Goal: Task Accomplishment & Management: Manage account settings

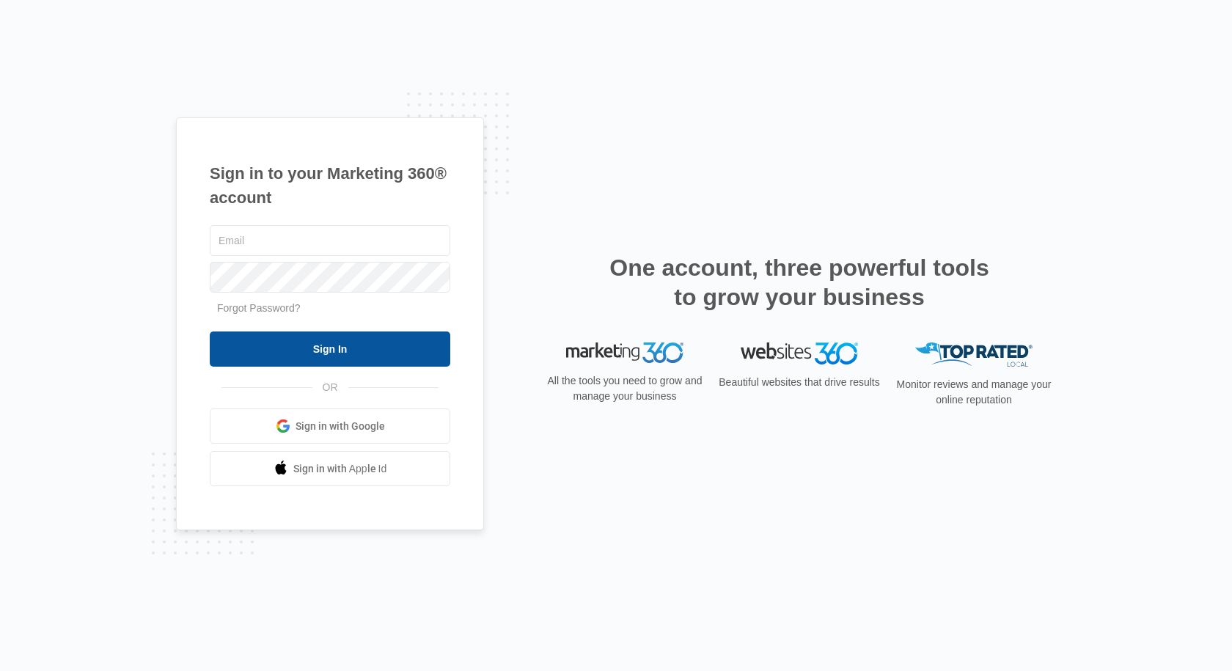
type input "[EMAIL_ADDRESS][DOMAIN_NAME]"
click at [395, 343] on input "Sign In" at bounding box center [330, 349] width 241 height 35
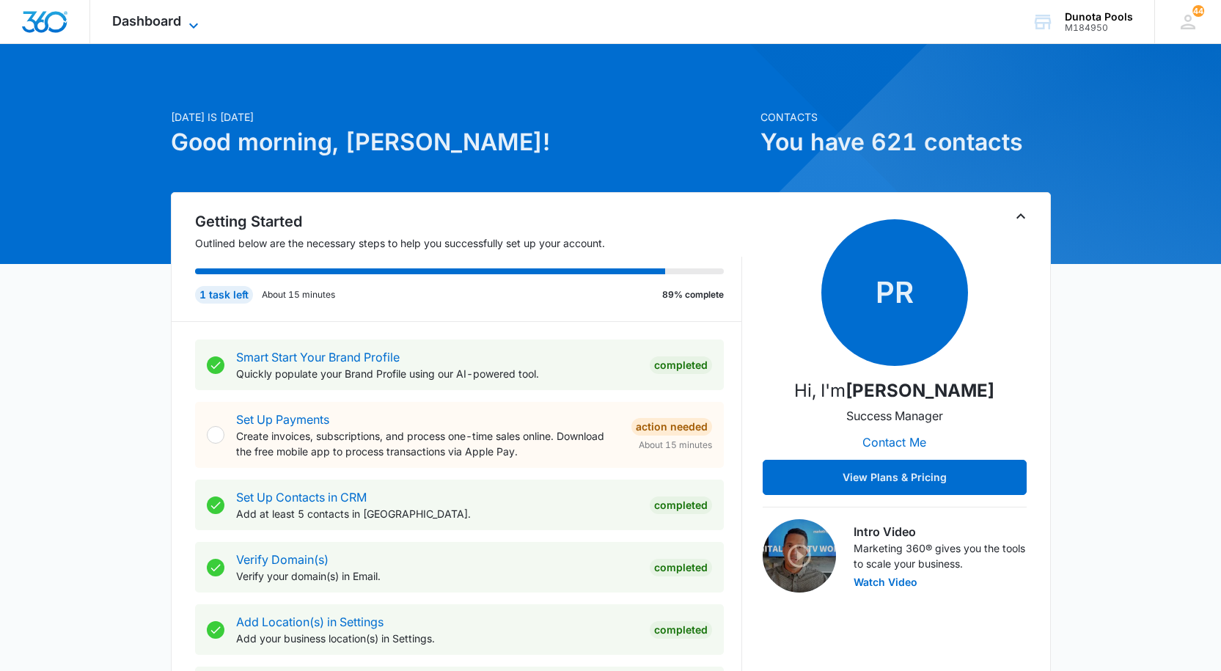
click at [190, 19] on icon at bounding box center [194, 26] width 18 height 18
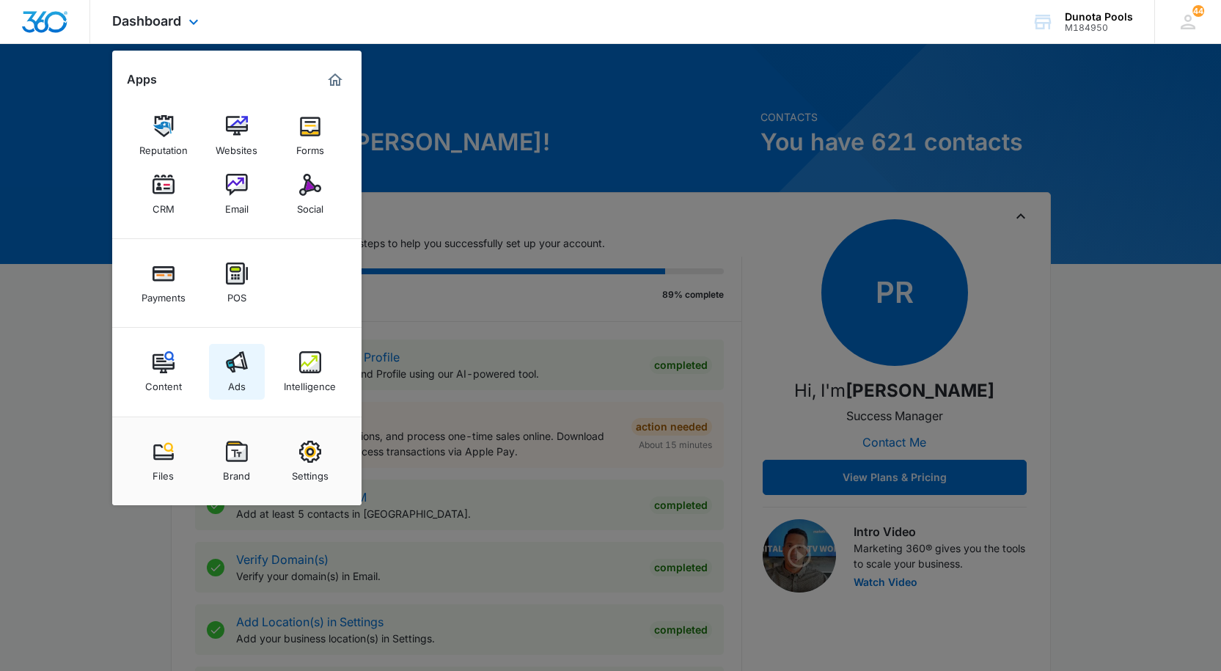
click at [246, 362] on img at bounding box center [237, 362] width 22 height 22
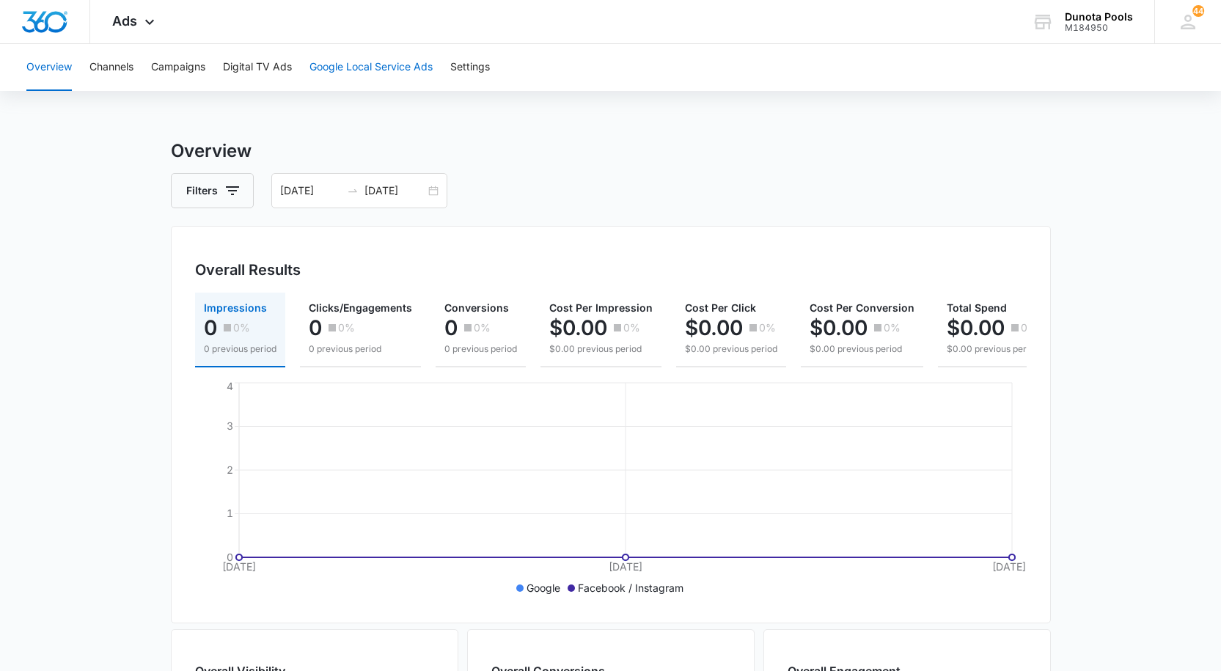
click at [377, 73] on button "Google Local Service Ads" at bounding box center [371, 67] width 123 height 47
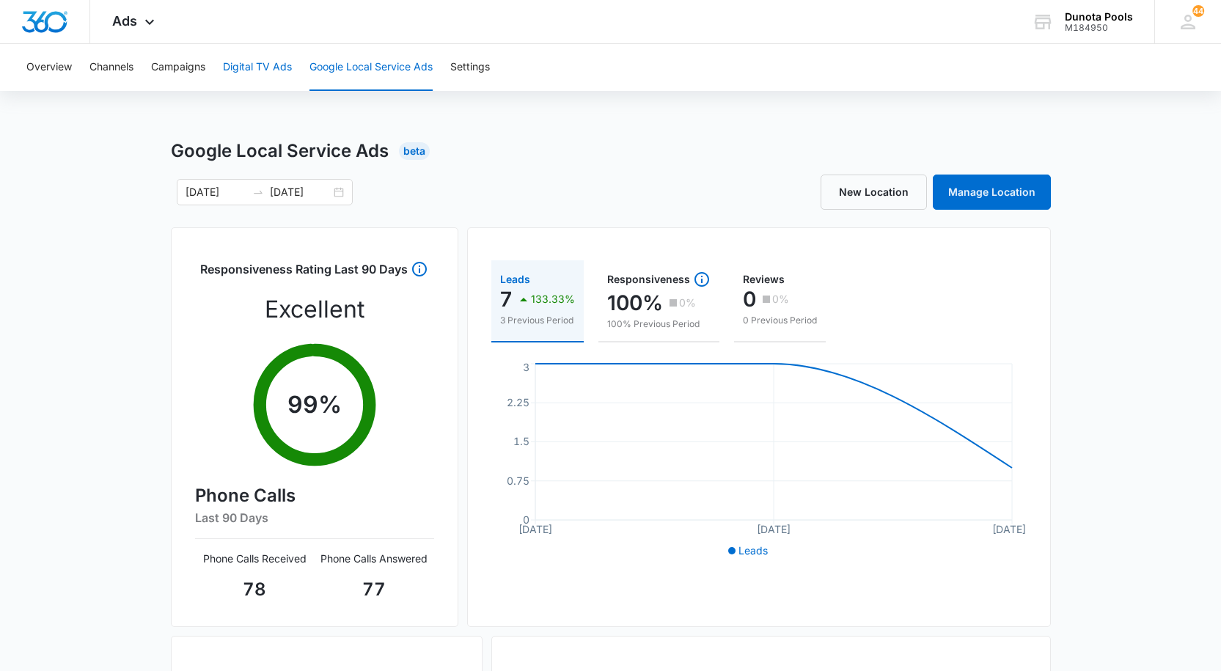
click at [275, 68] on button "Digital TV Ads" at bounding box center [257, 67] width 69 height 47
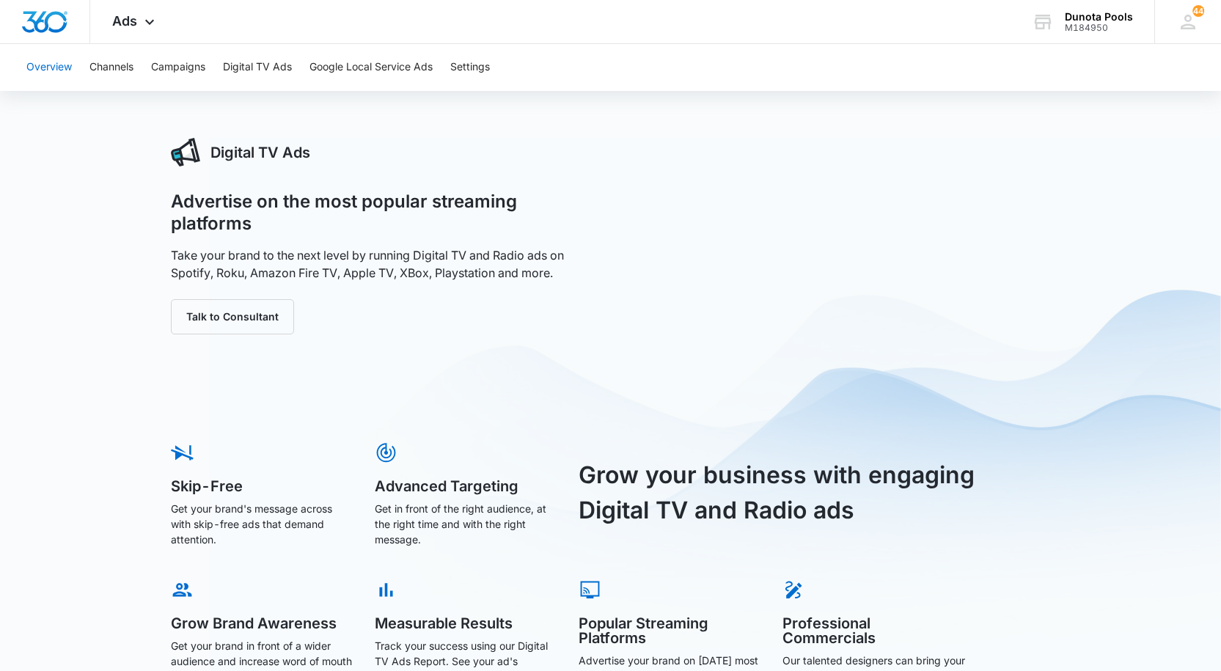
click at [39, 67] on button "Overview" at bounding box center [48, 67] width 45 height 47
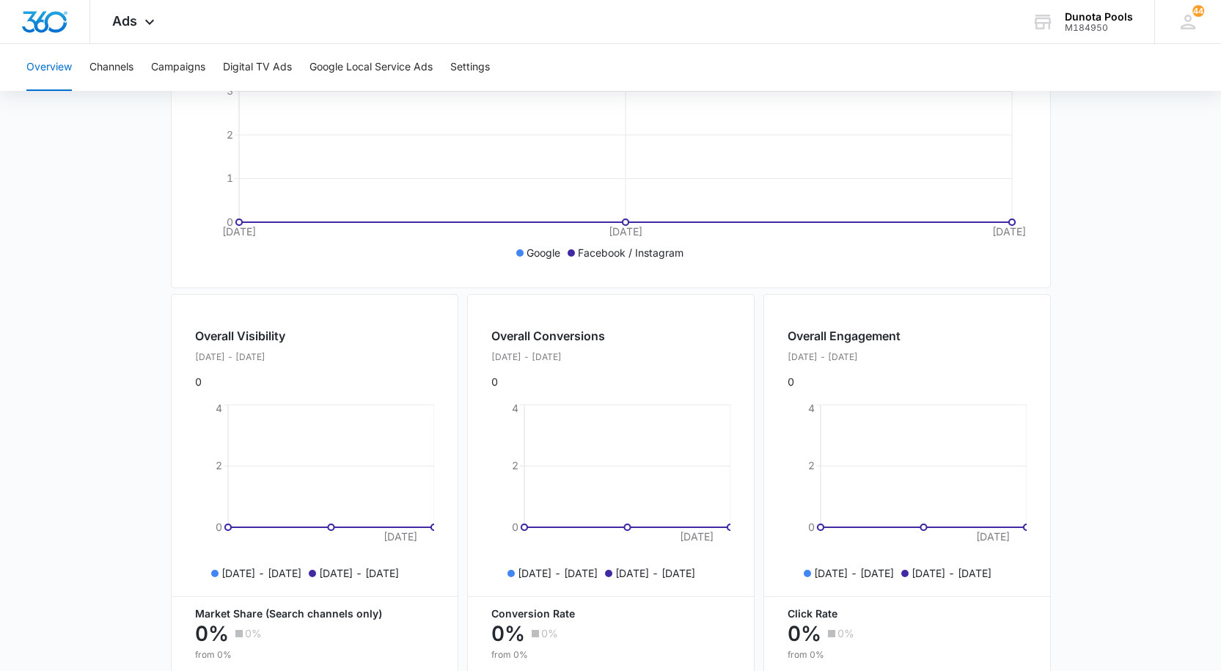
scroll to position [274, 0]
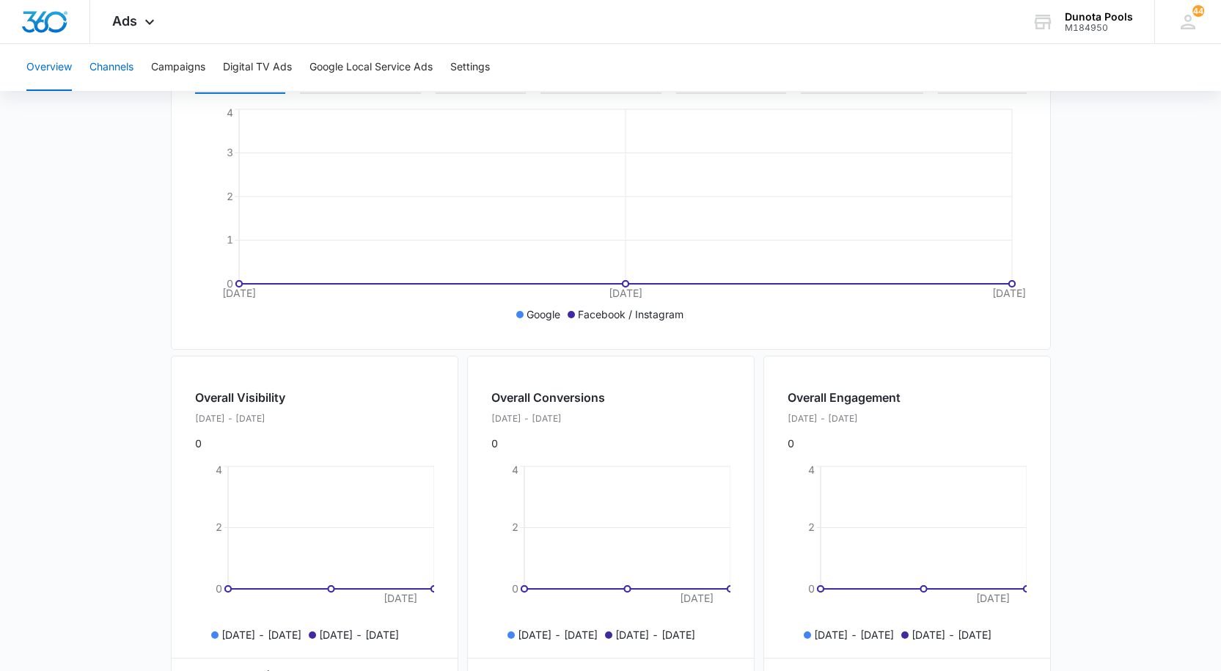
click at [98, 67] on button "Channels" at bounding box center [112, 67] width 44 height 47
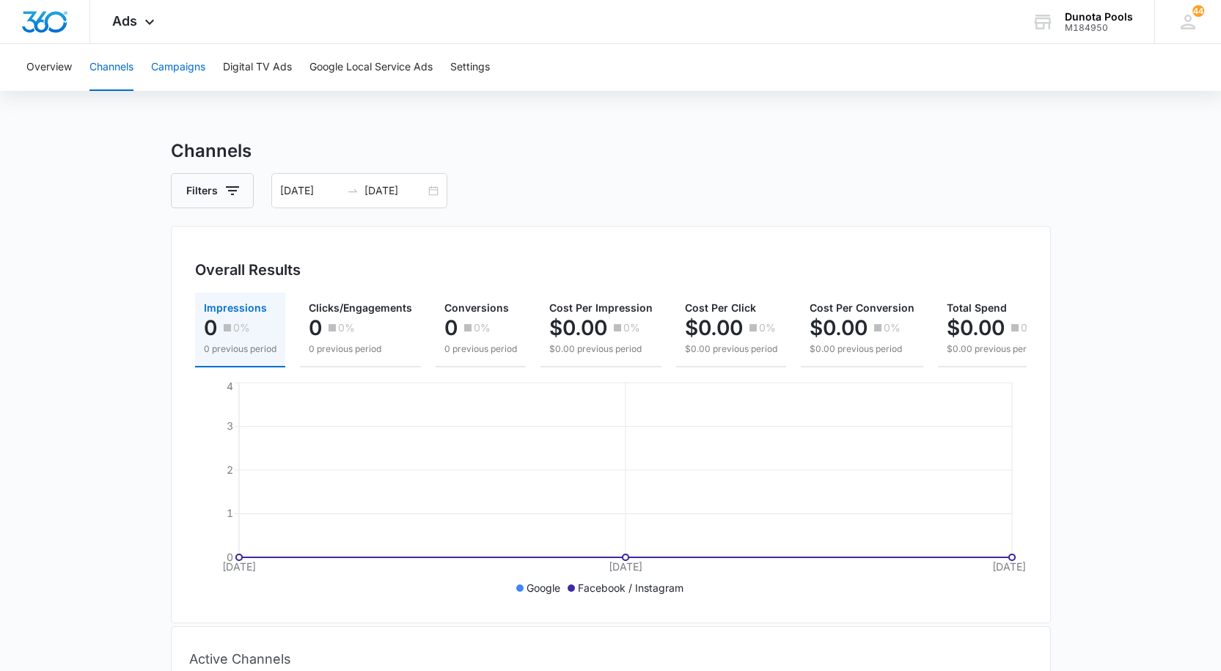
click at [191, 70] on button "Campaigns" at bounding box center [178, 67] width 54 height 47
click at [275, 69] on button "Digital TV Ads" at bounding box center [257, 67] width 69 height 47
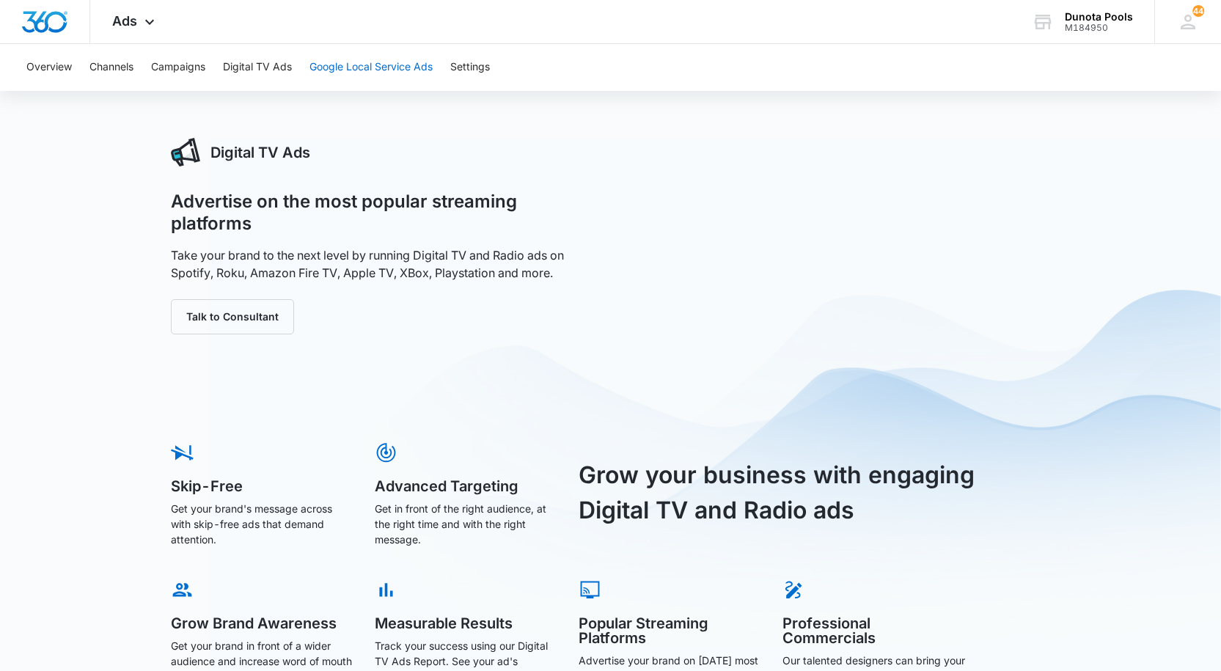
click at [370, 72] on button "Google Local Service Ads" at bounding box center [371, 67] width 123 height 47
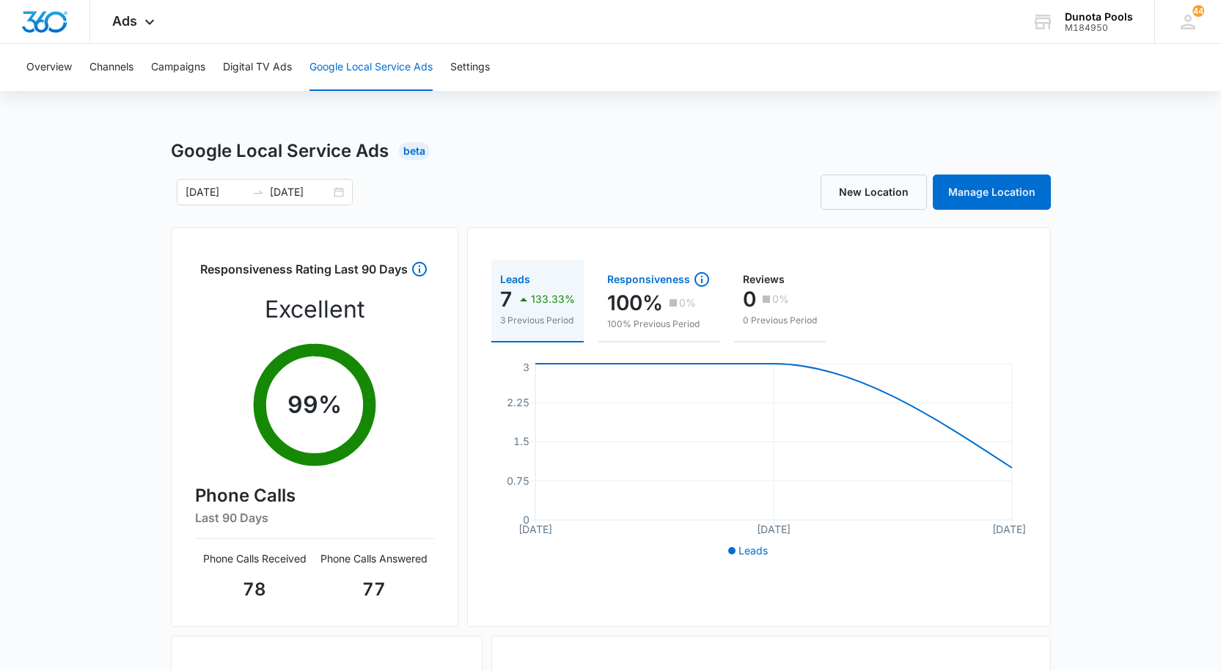
click at [661, 312] on p "100%" at bounding box center [635, 302] width 56 height 23
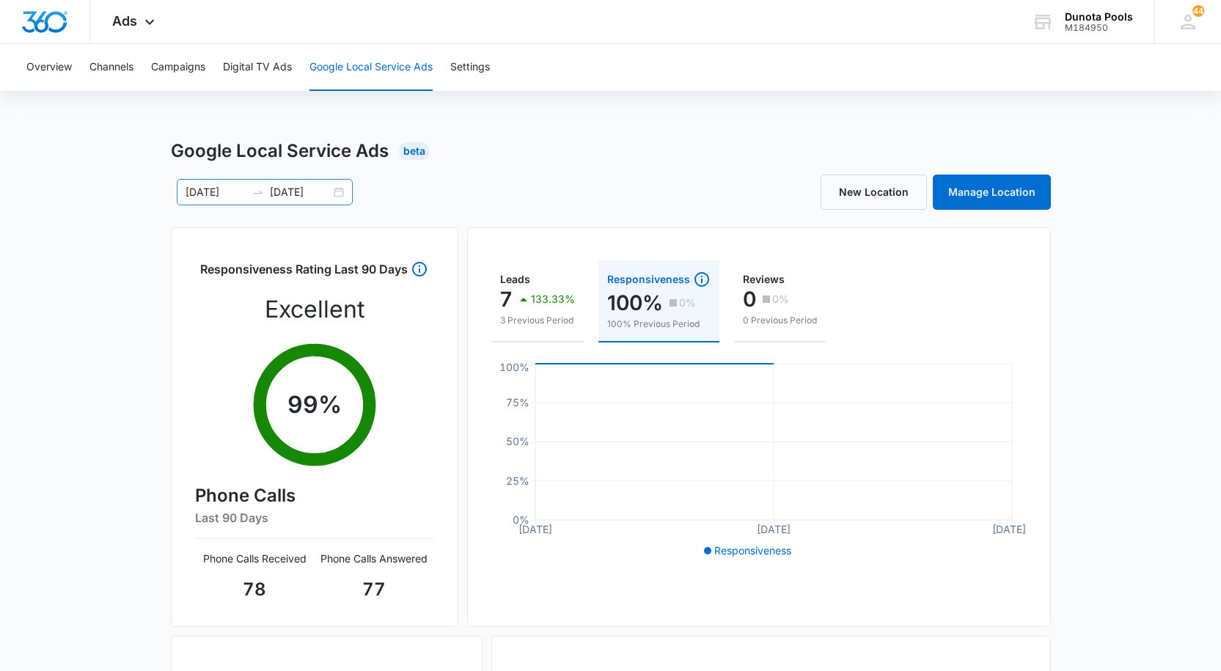
click at [220, 191] on input "08/11/2025" at bounding box center [216, 192] width 61 height 16
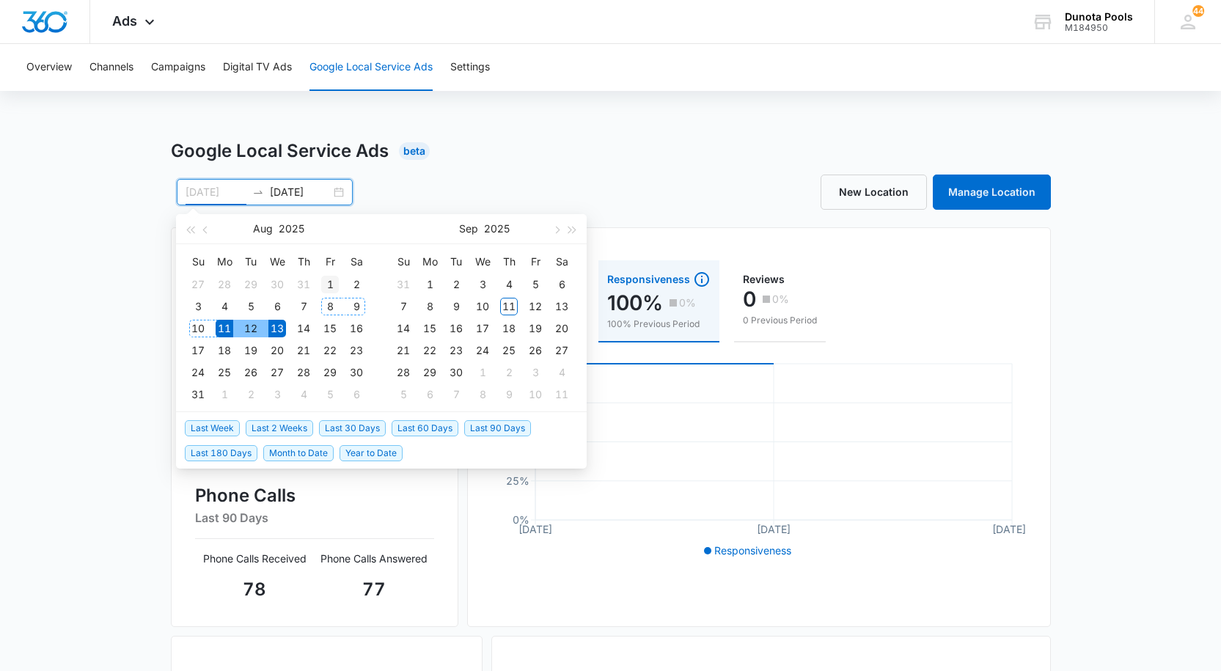
type input "08/01/2025"
click at [326, 285] on div "1" at bounding box center [330, 285] width 18 height 18
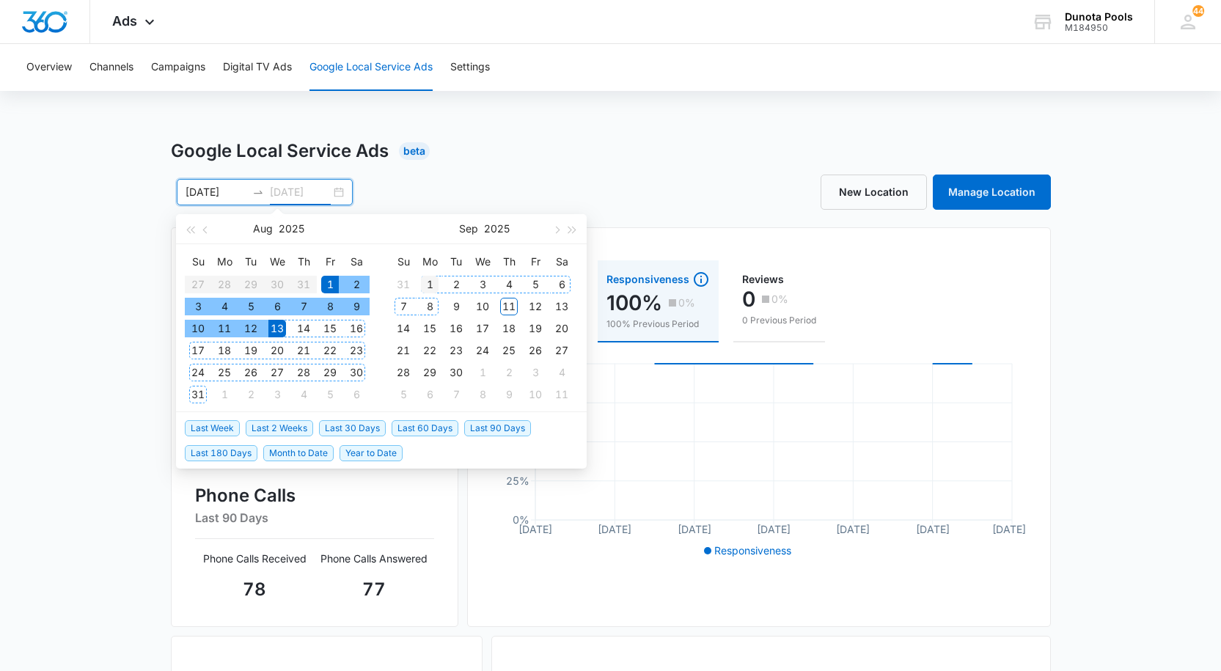
type input "09/01/2025"
click at [427, 288] on div "1" at bounding box center [430, 285] width 18 height 18
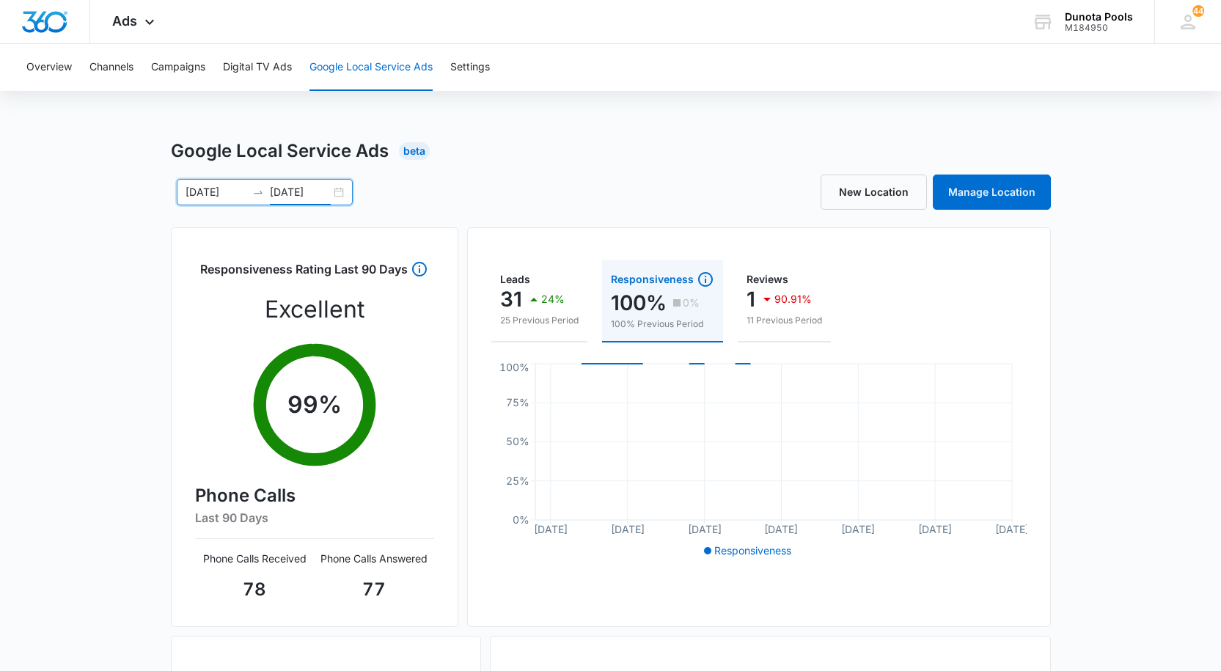
click at [227, 186] on input "08/01/2025" at bounding box center [216, 192] width 61 height 16
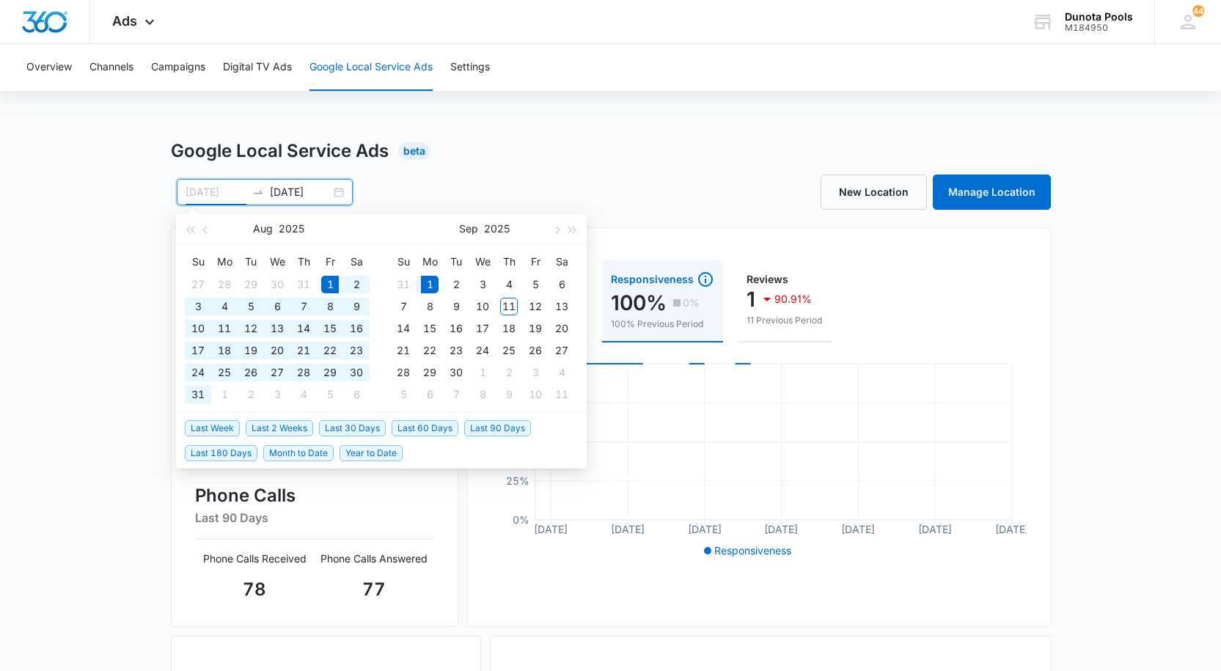
type input "09/01/2025"
click at [427, 280] on div "1" at bounding box center [430, 285] width 18 height 18
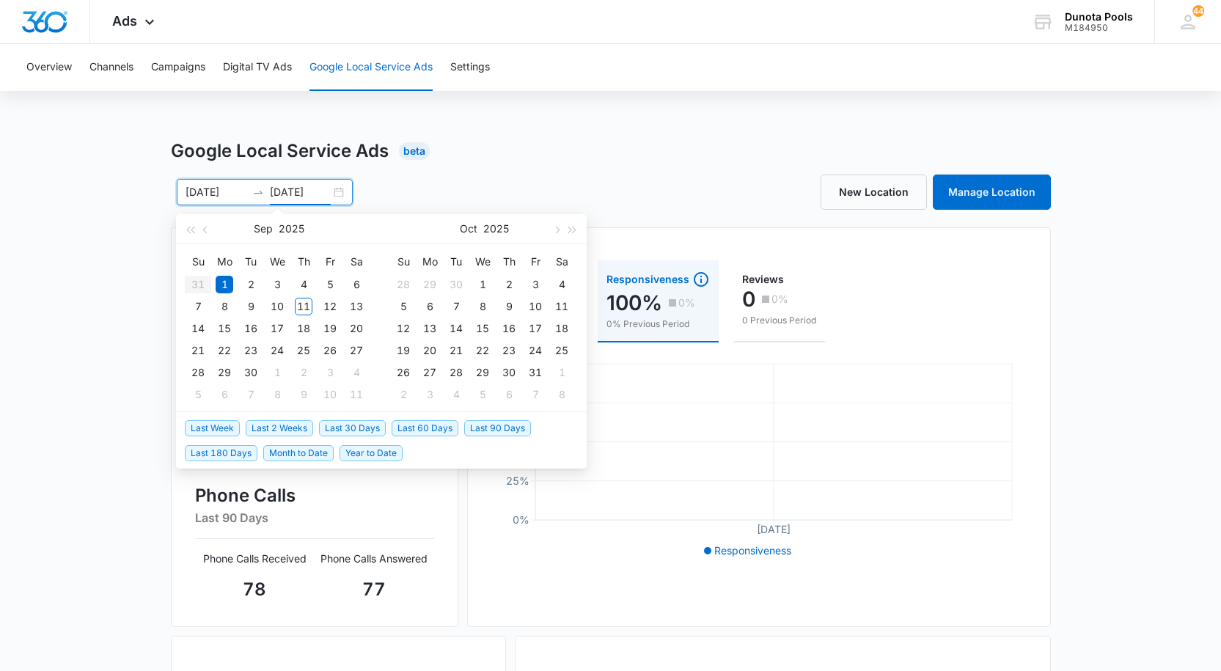
click at [613, 186] on div "New Location Manage Location" at bounding box center [831, 192] width 440 height 35
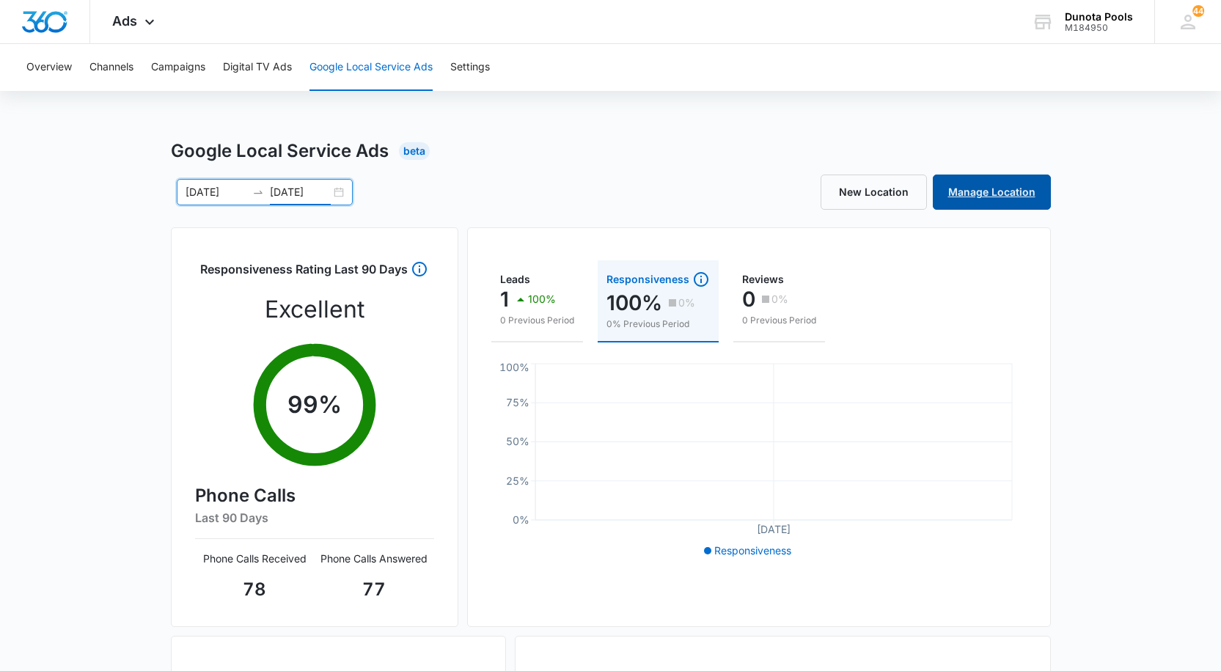
click at [1006, 198] on link "Manage Location" at bounding box center [992, 192] width 118 height 35
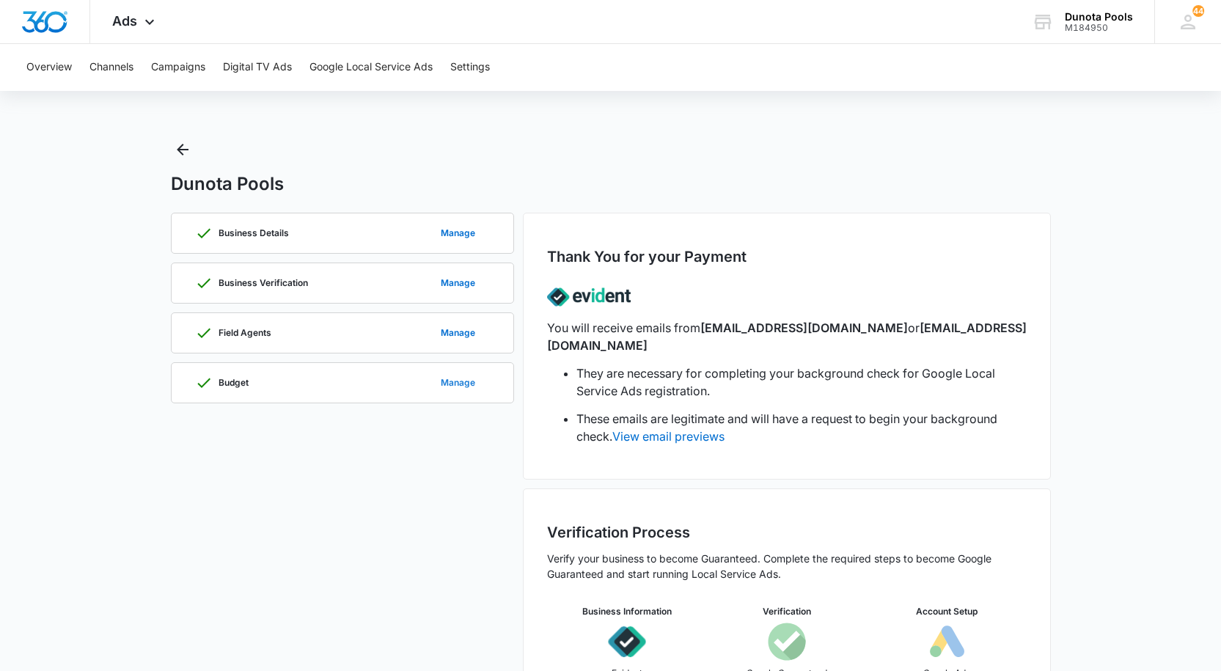
click at [461, 387] on button "Manage" at bounding box center [458, 382] width 64 height 35
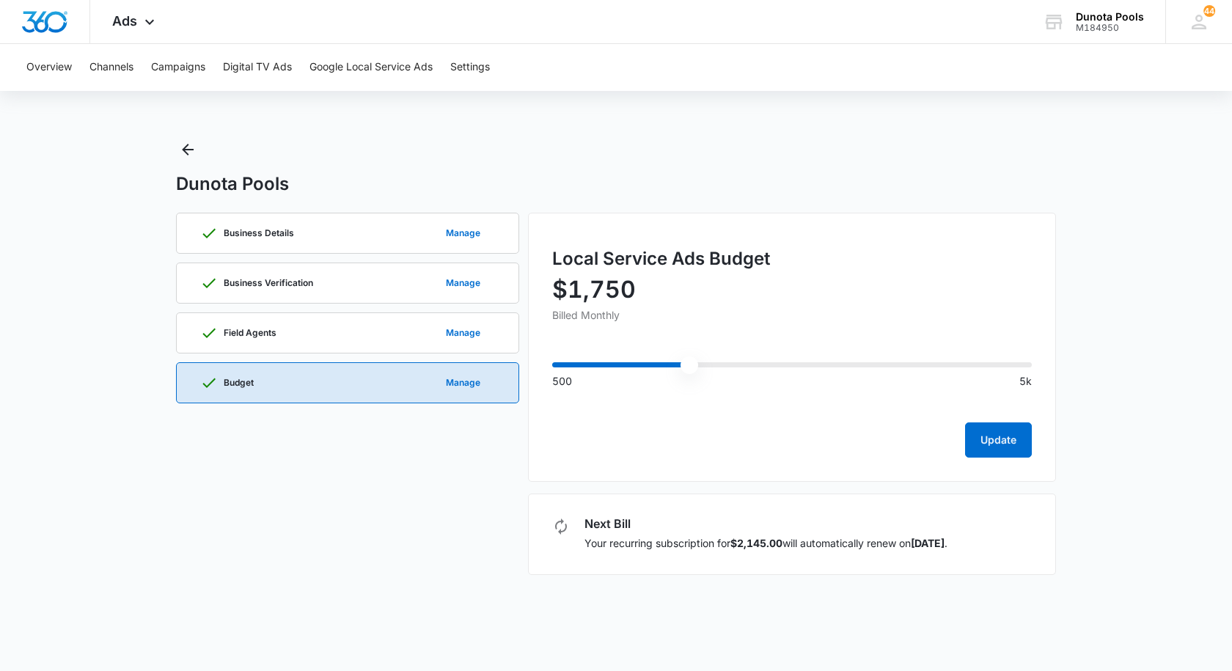
drag, startPoint x: 713, startPoint y: 370, endPoint x: 695, endPoint y: 379, distance: 20.0
click at [695, 368] on input "range" at bounding box center [792, 364] width 480 height 5
drag, startPoint x: 692, startPoint y: 359, endPoint x: 702, endPoint y: 365, distance: 11.5
click at [702, 365] on input "range" at bounding box center [792, 364] width 480 height 5
drag, startPoint x: 693, startPoint y: 364, endPoint x: 678, endPoint y: 365, distance: 14.7
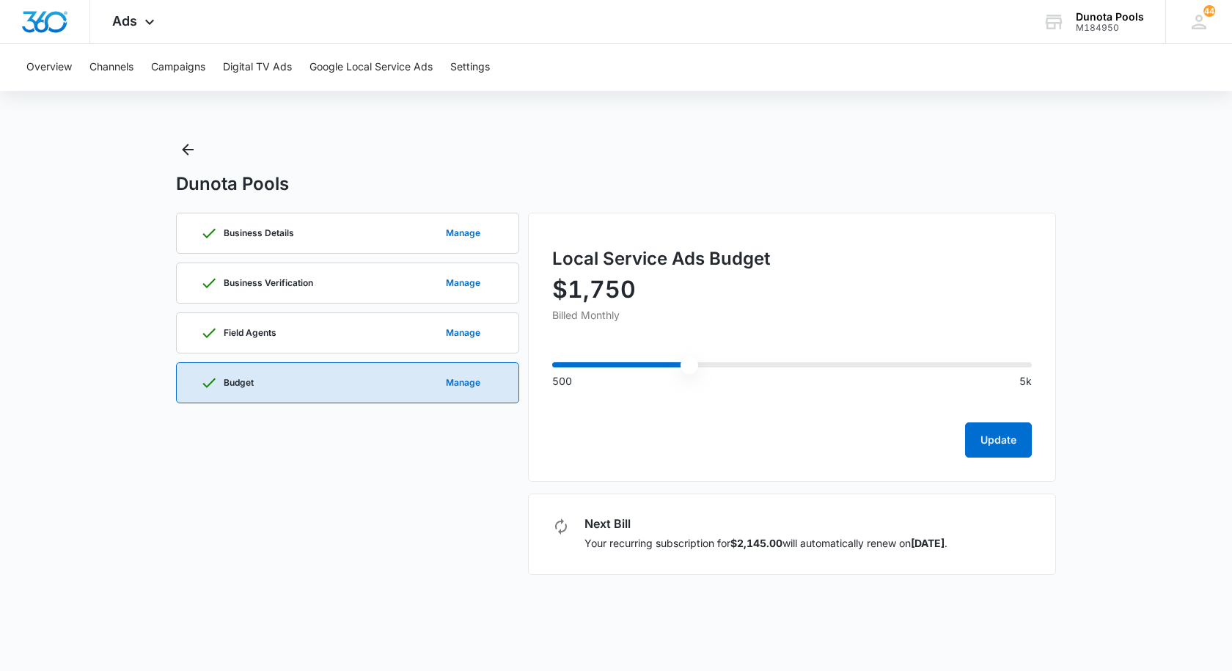
click at [678, 365] on input "range" at bounding box center [792, 364] width 480 height 5
click at [614, 288] on p "$1,750" at bounding box center [792, 289] width 480 height 23
click at [702, 368] on input "range" at bounding box center [792, 364] width 480 height 5
type input "1750"
click at [702, 368] on input "range" at bounding box center [792, 364] width 480 height 5
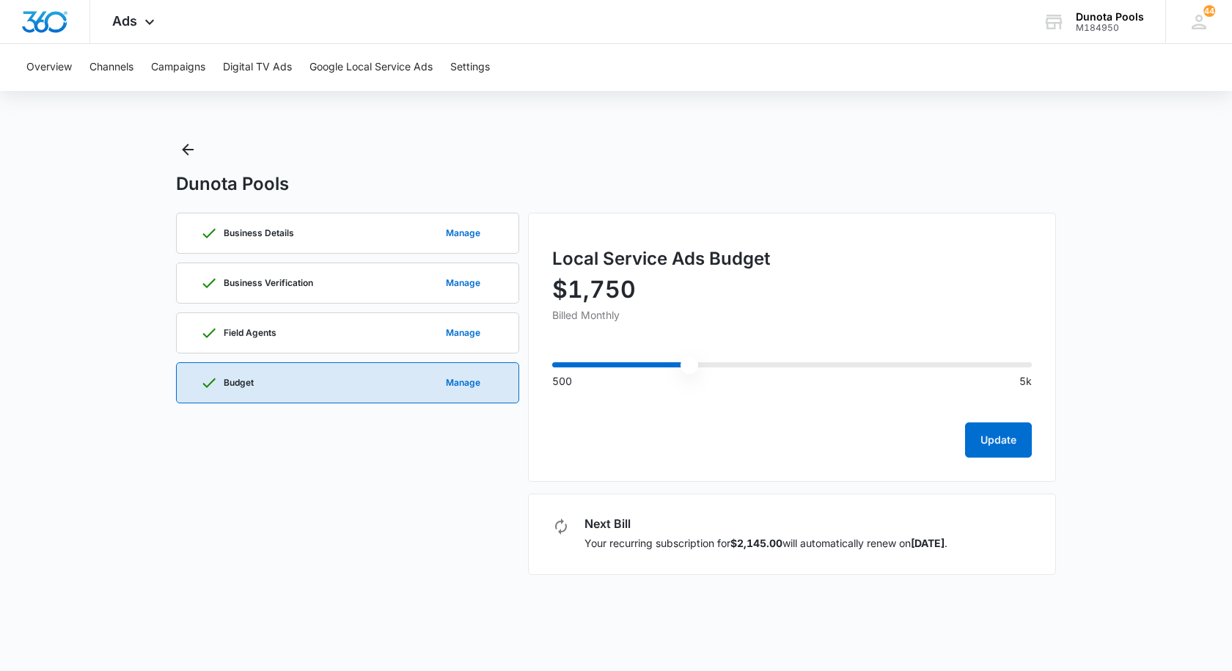
click at [693, 363] on input "range" at bounding box center [792, 364] width 480 height 5
click at [326, 337] on div "Field Agents Manage" at bounding box center [347, 333] width 295 height 40
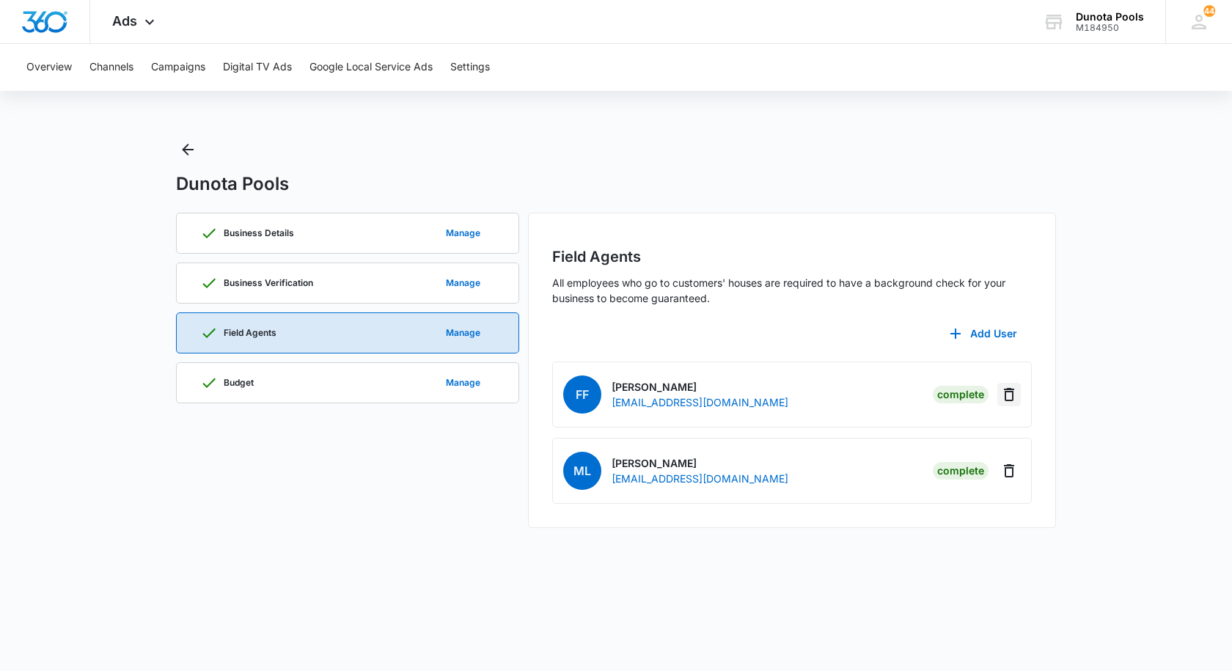
click at [1012, 393] on icon "Delete" at bounding box center [1010, 395] width 18 height 18
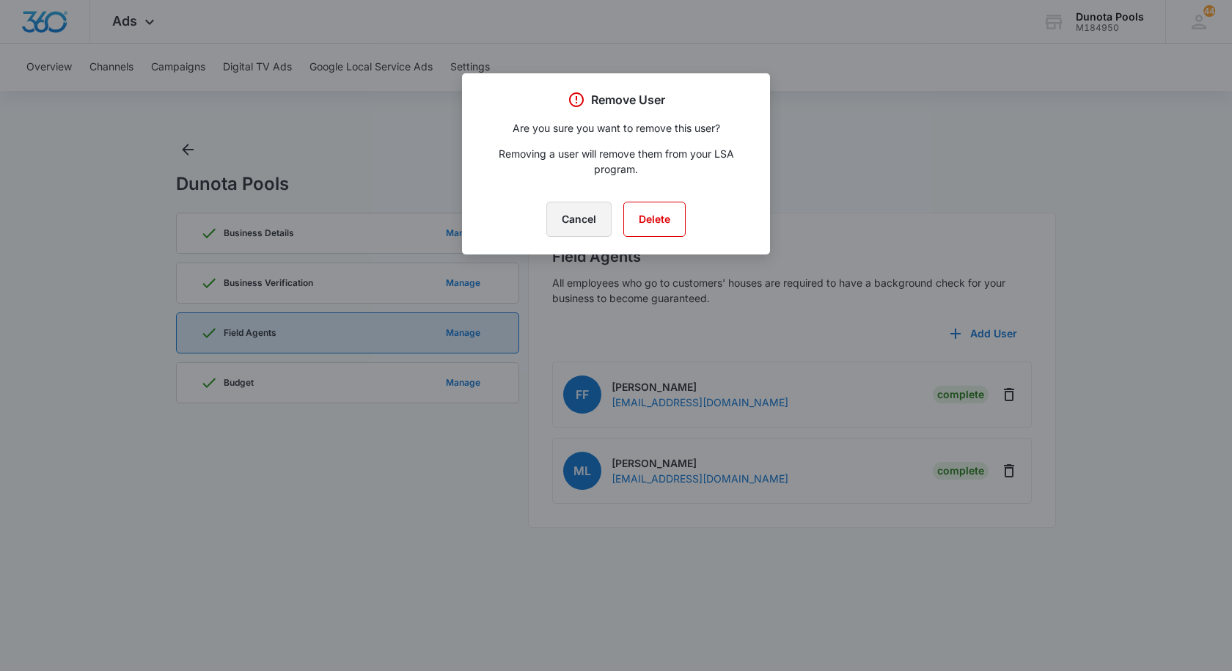
click at [587, 214] on button "Cancel" at bounding box center [579, 219] width 65 height 35
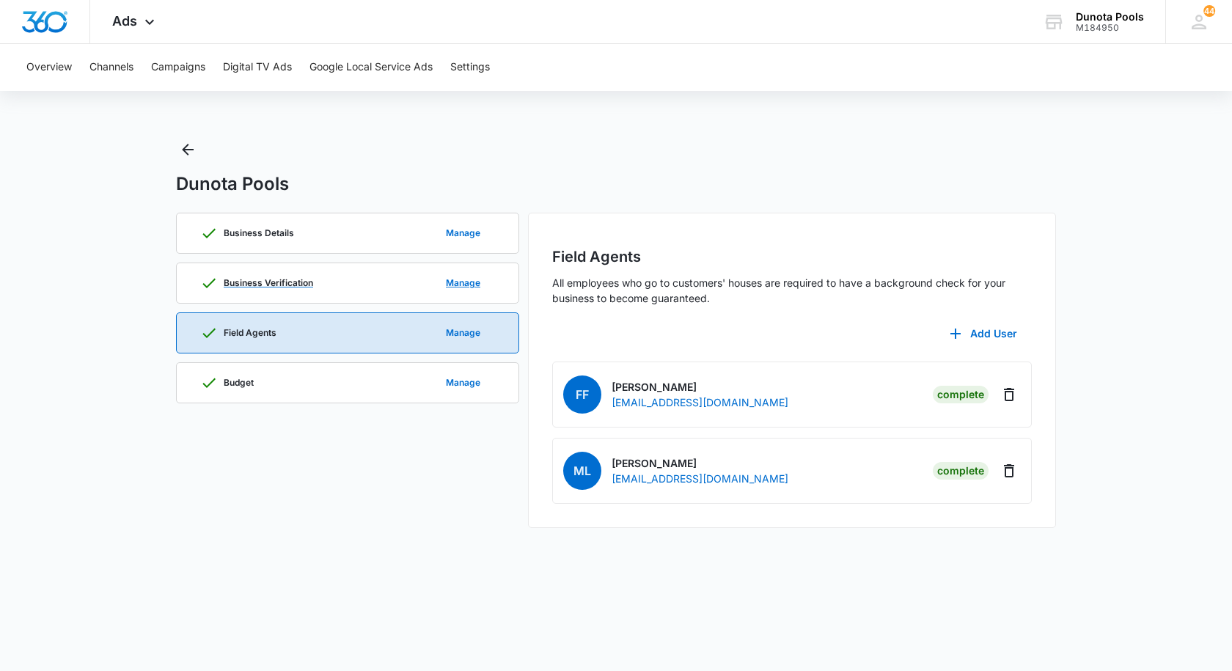
click at [299, 279] on p "Business Verification" at bounding box center [269, 283] width 90 height 9
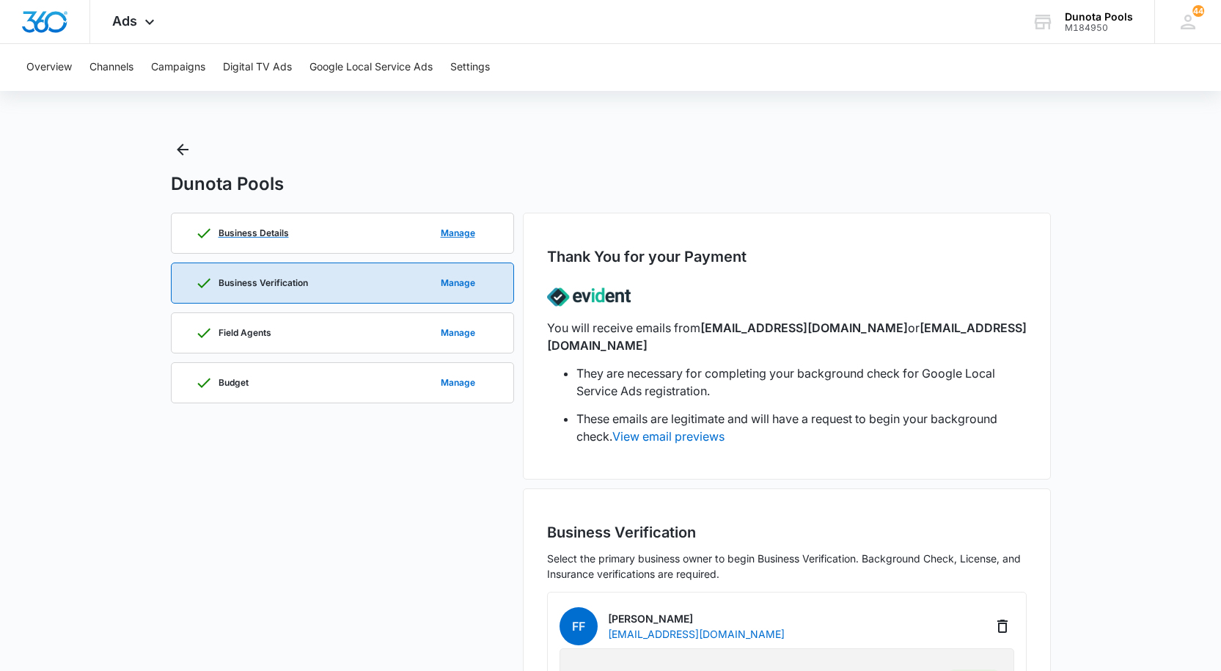
click at [269, 230] on p "Business Details" at bounding box center [254, 233] width 70 height 9
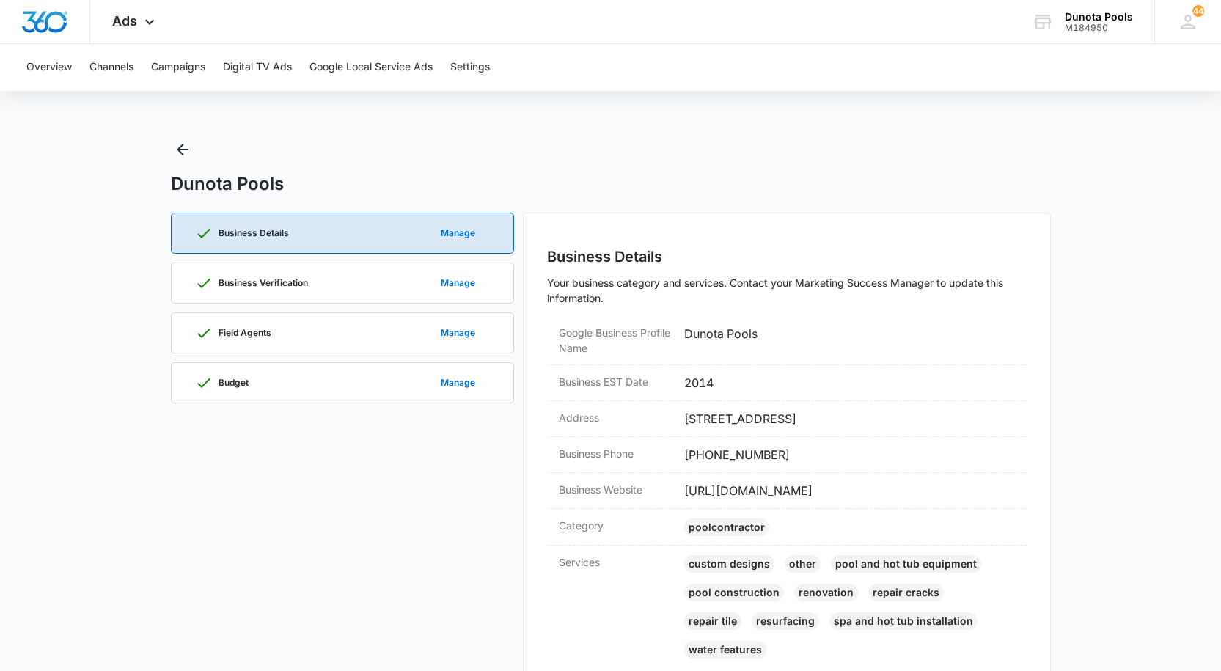
click at [1177, 340] on main "Dunota Pools Business Details Manage Business Verification Manage Field Agents …" at bounding box center [610, 528] width 1221 height 781
click at [326, 283] on div "Business Verification Manage" at bounding box center [342, 283] width 295 height 40
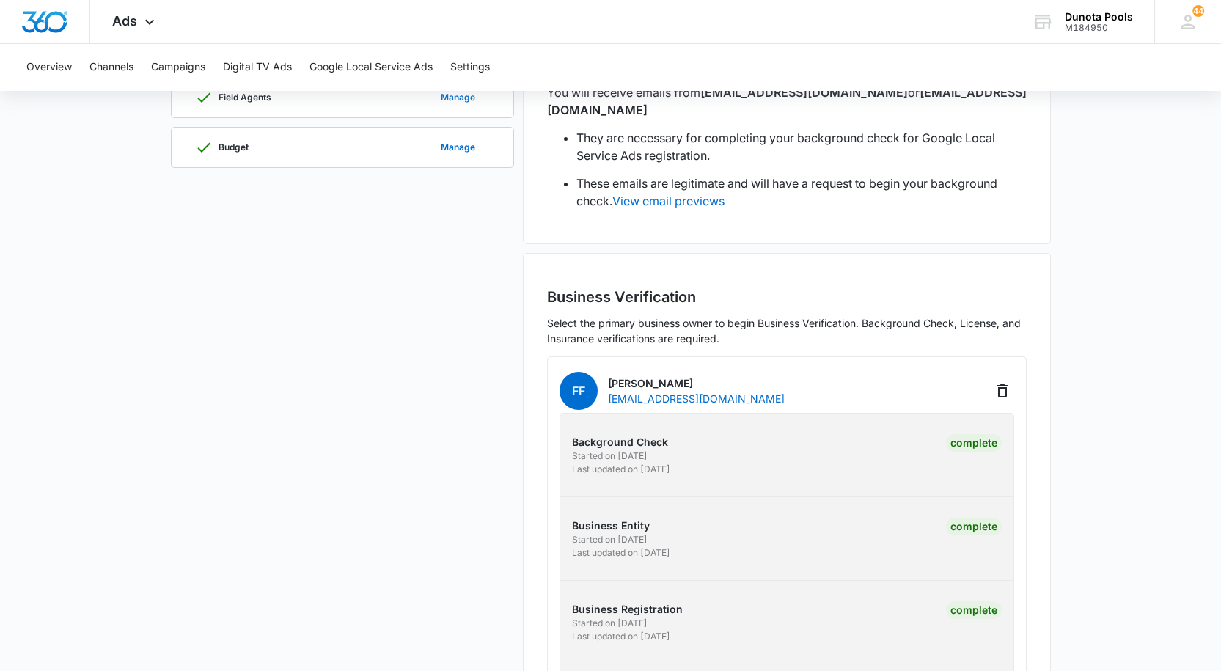
scroll to position [349, 0]
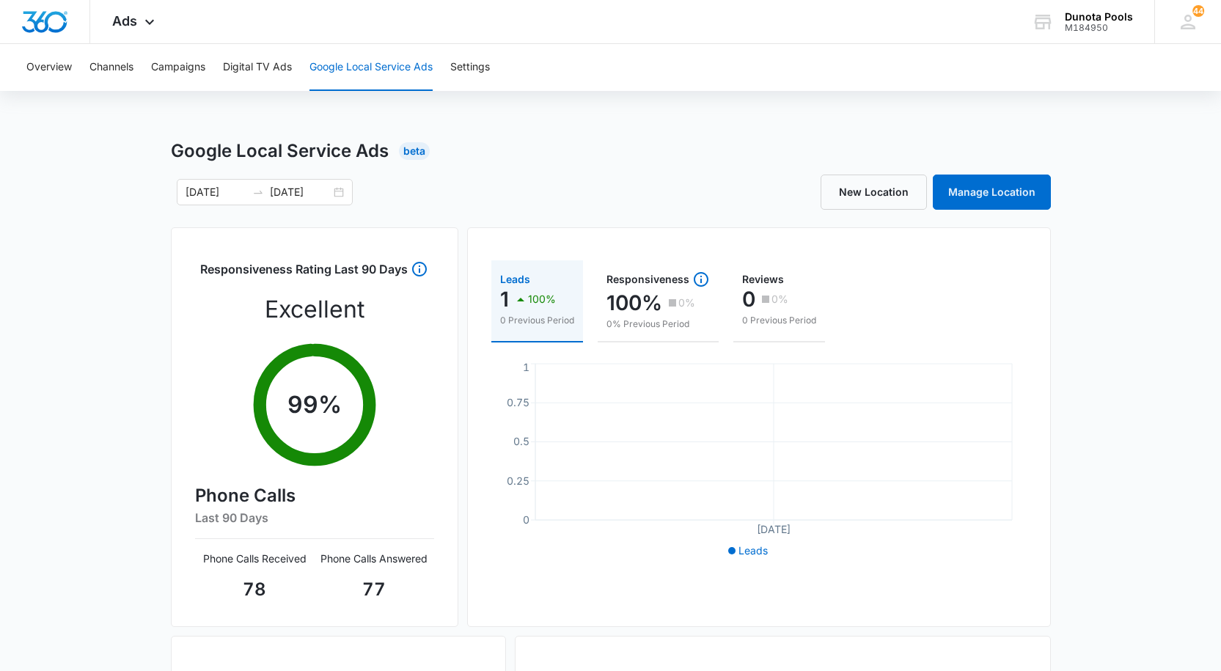
click at [374, 63] on button "Google Local Service Ads" at bounding box center [371, 67] width 123 height 47
click at [472, 77] on button "Settings" at bounding box center [470, 67] width 40 height 47
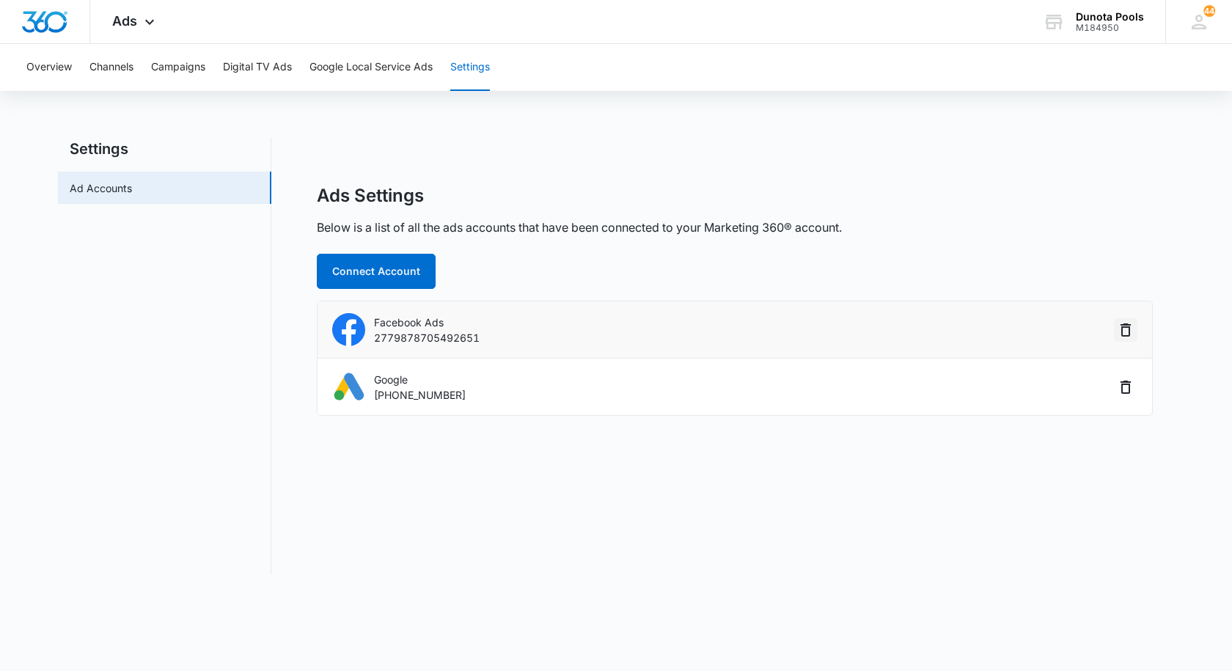
click at [1125, 329] on icon "button" at bounding box center [1126, 330] width 18 height 18
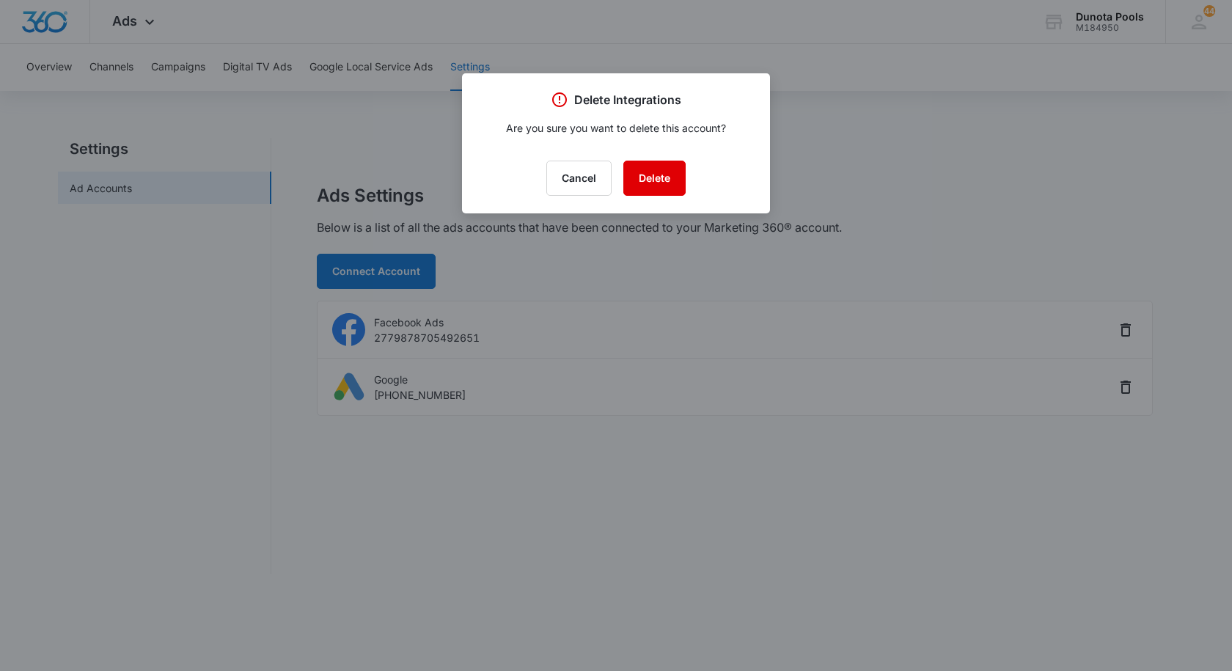
click at [660, 167] on button "Delete" at bounding box center [655, 178] width 62 height 35
click at [651, 187] on button "Delete" at bounding box center [655, 178] width 62 height 35
click at [640, 169] on button "Delete" at bounding box center [655, 178] width 62 height 35
click at [667, 175] on button "Delete" at bounding box center [655, 178] width 62 height 35
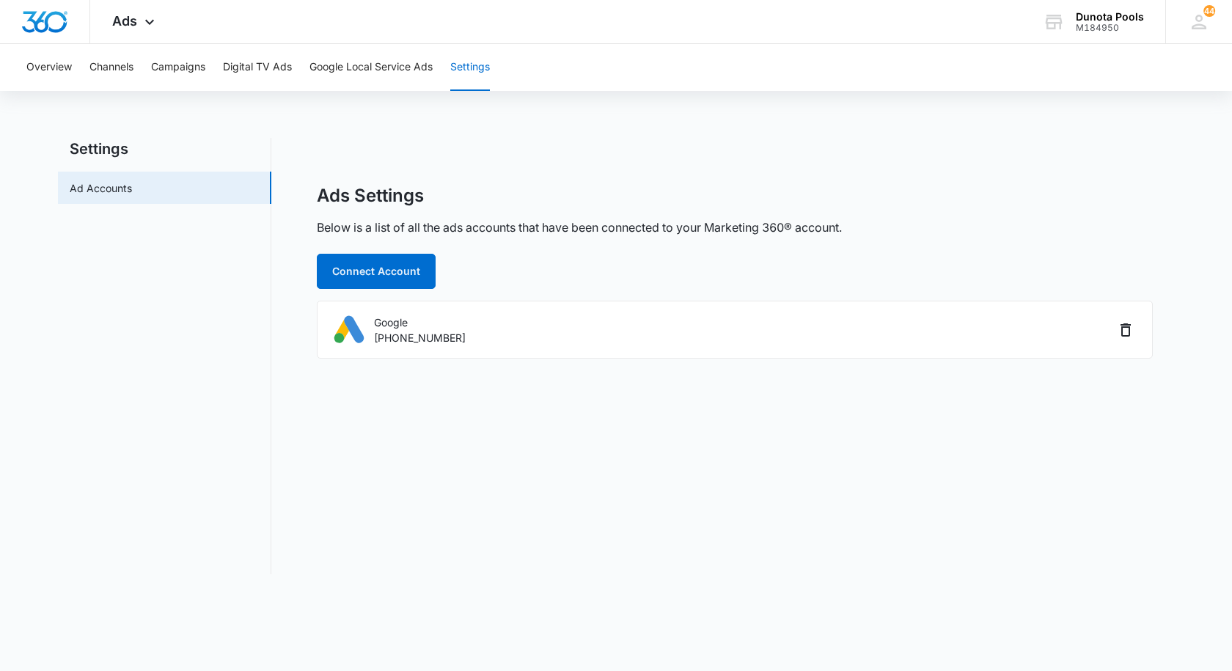
click at [667, 175] on button "Delete" at bounding box center [653, 177] width 59 height 34
click at [354, 329] on img at bounding box center [348, 329] width 33 height 33
